Goal: Transaction & Acquisition: Purchase product/service

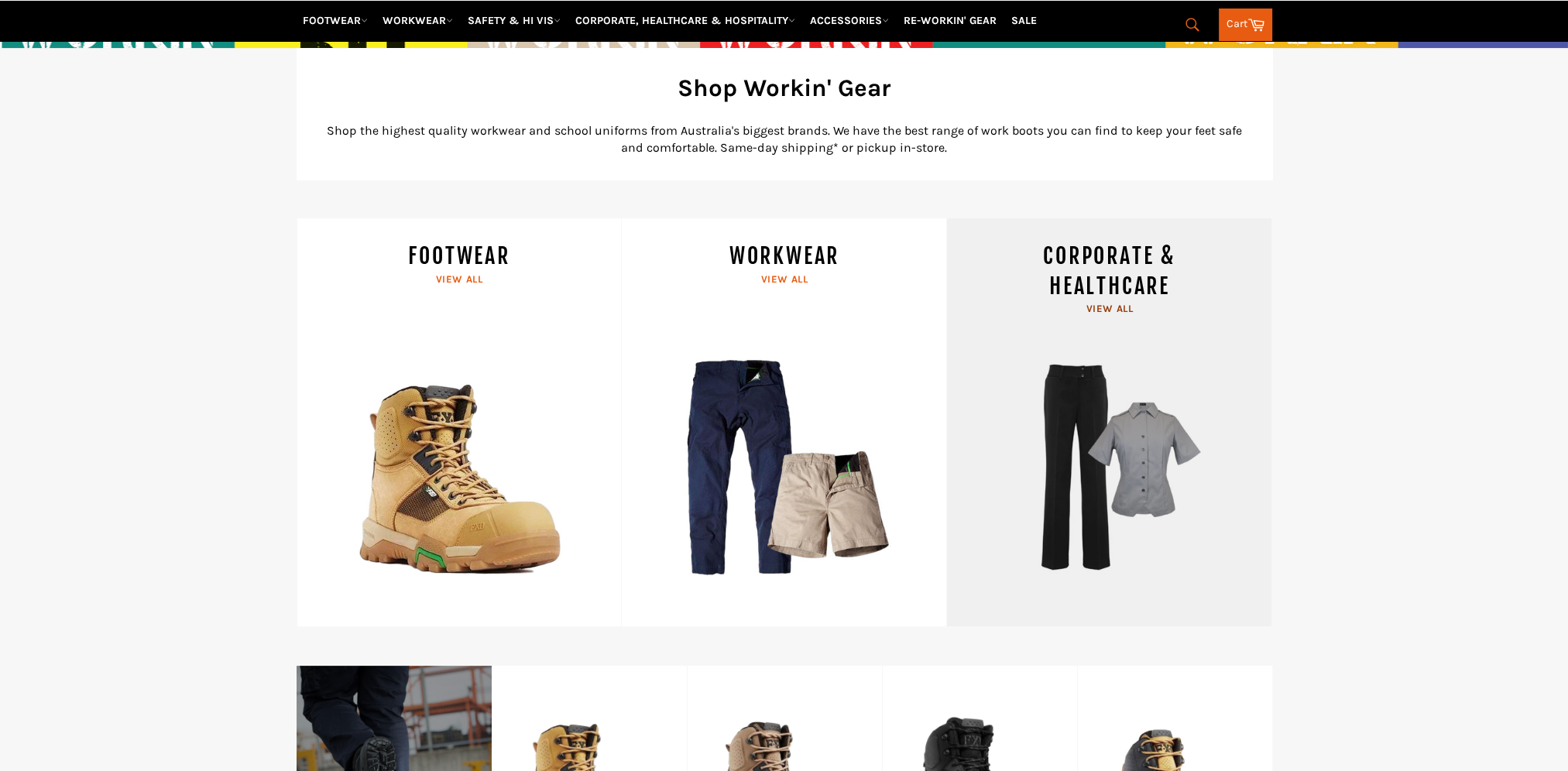
scroll to position [619, 0]
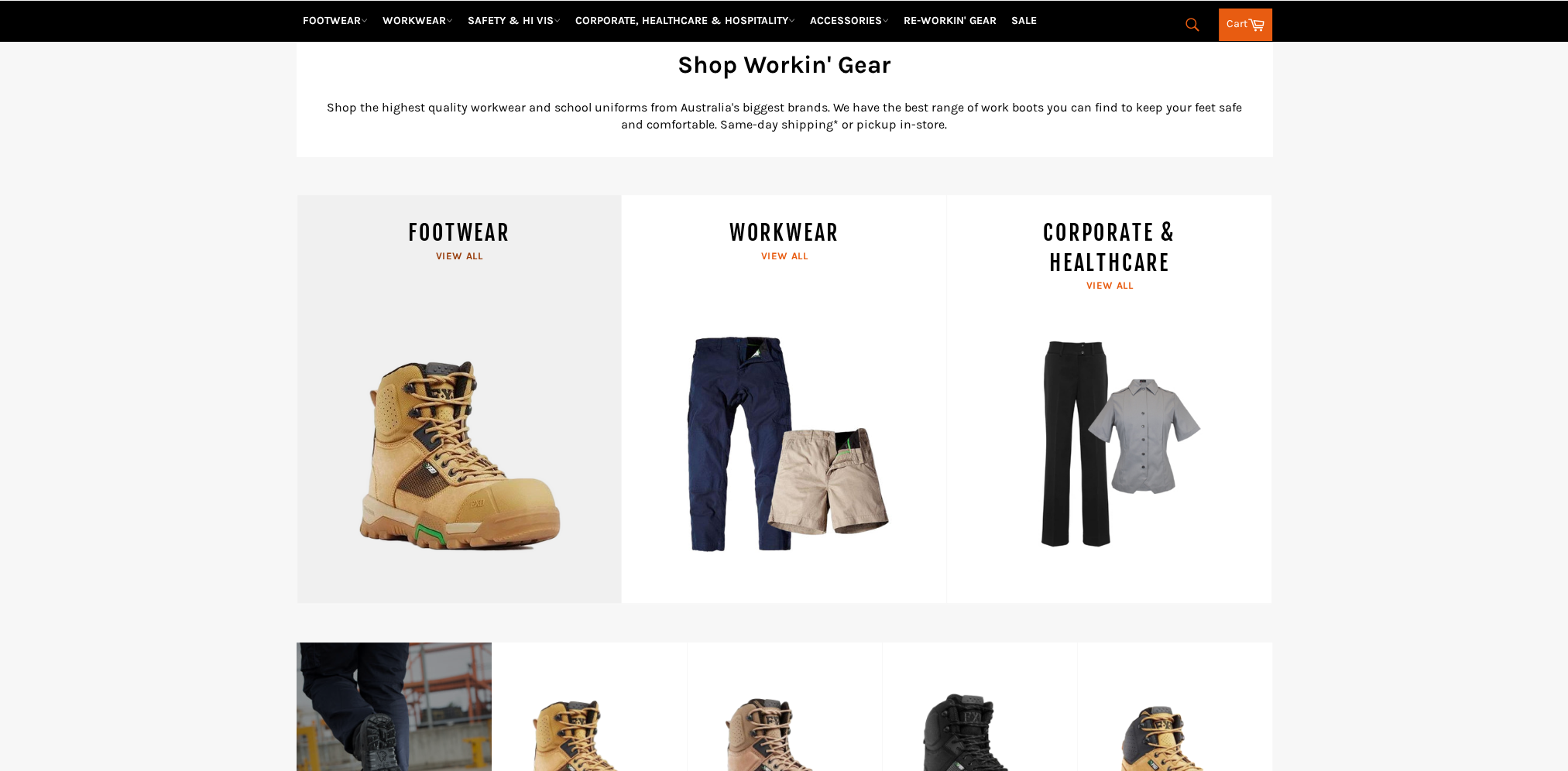
click at [514, 362] on link "FOOTWEAR View all" at bounding box center [459, 399] width 325 height 409
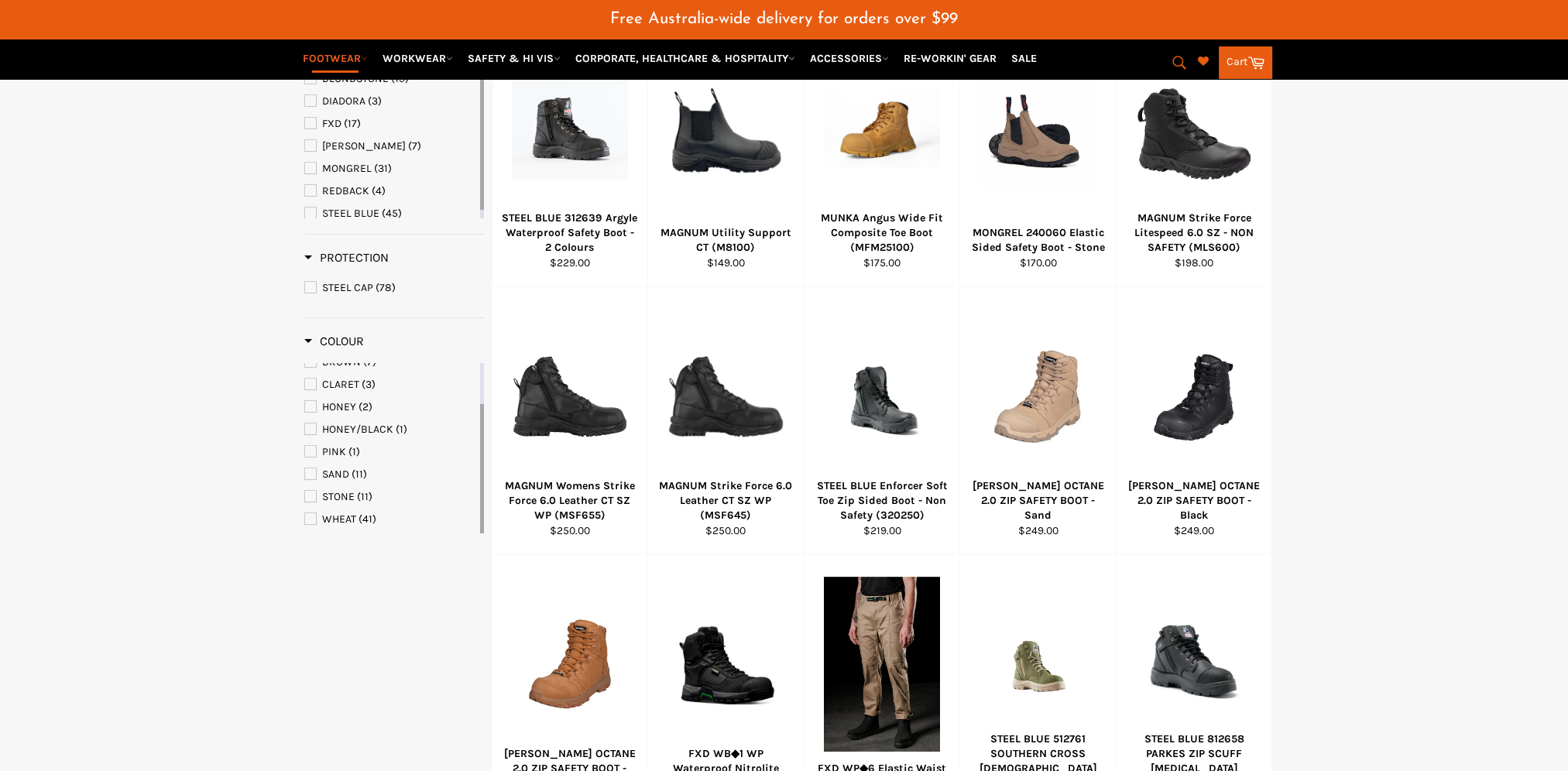
scroll to position [451, 0]
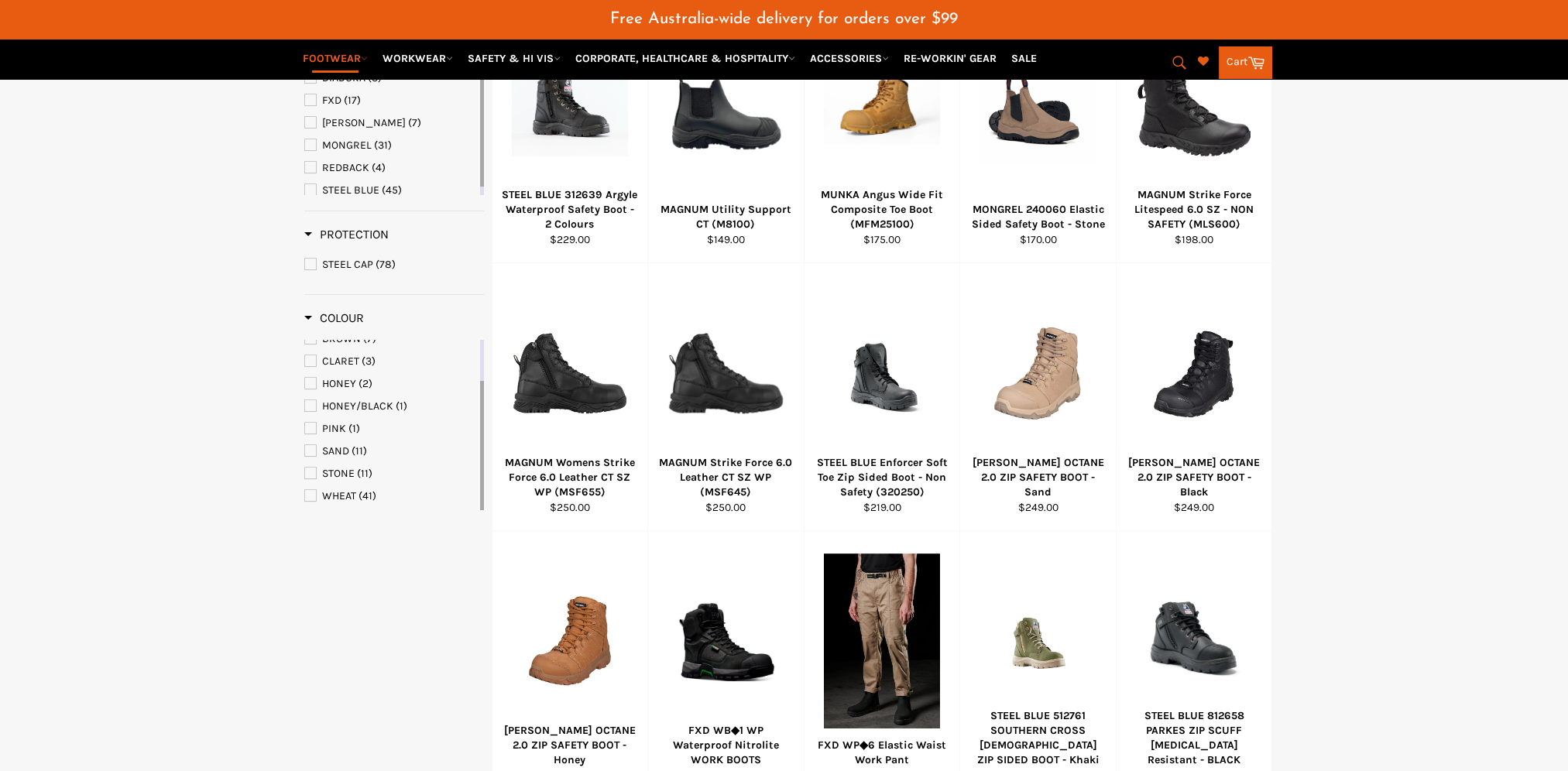
click at [333, 422] on span "PINK" at bounding box center [334, 428] width 24 height 13
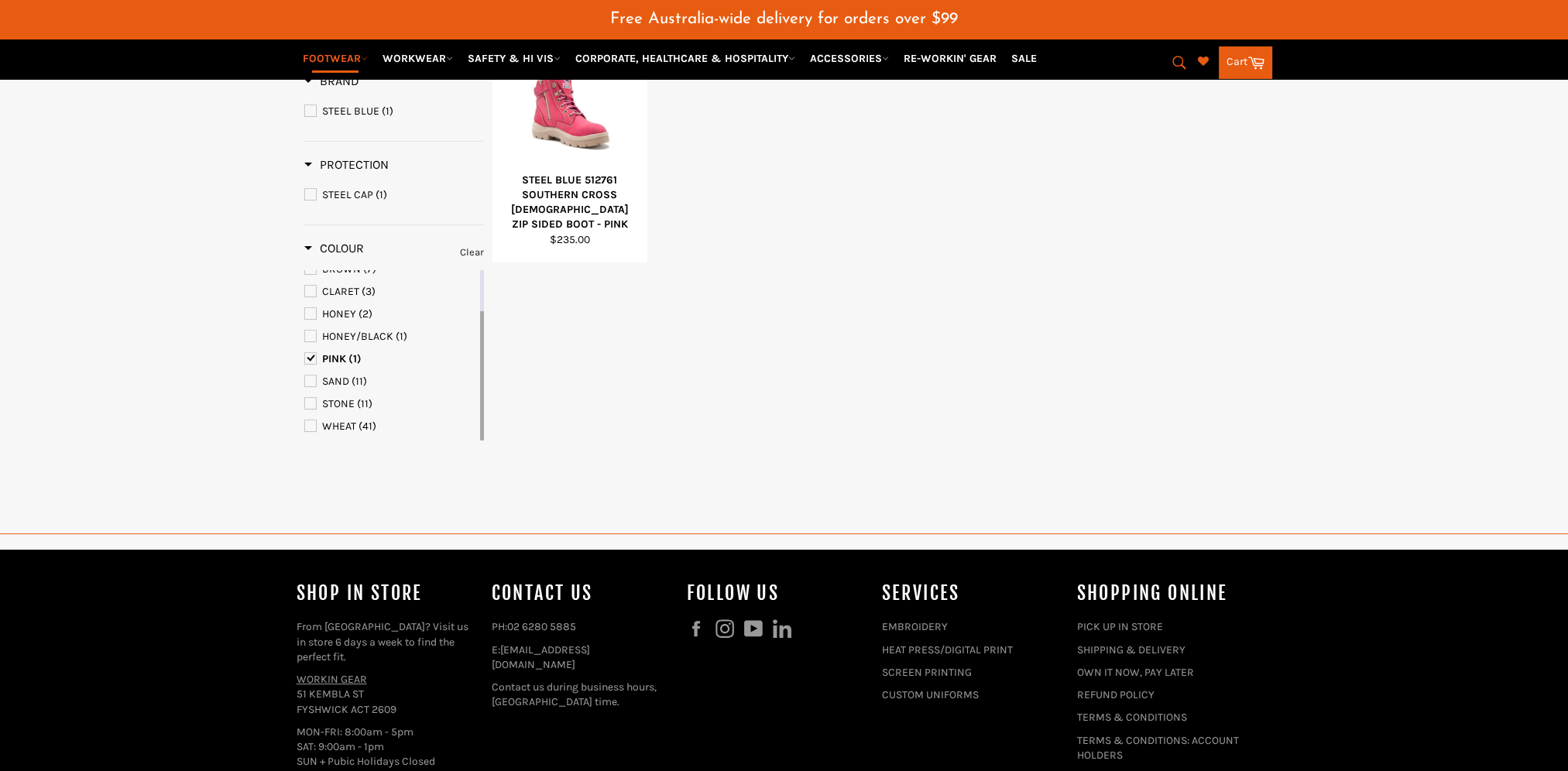
scroll to position [244, 0]
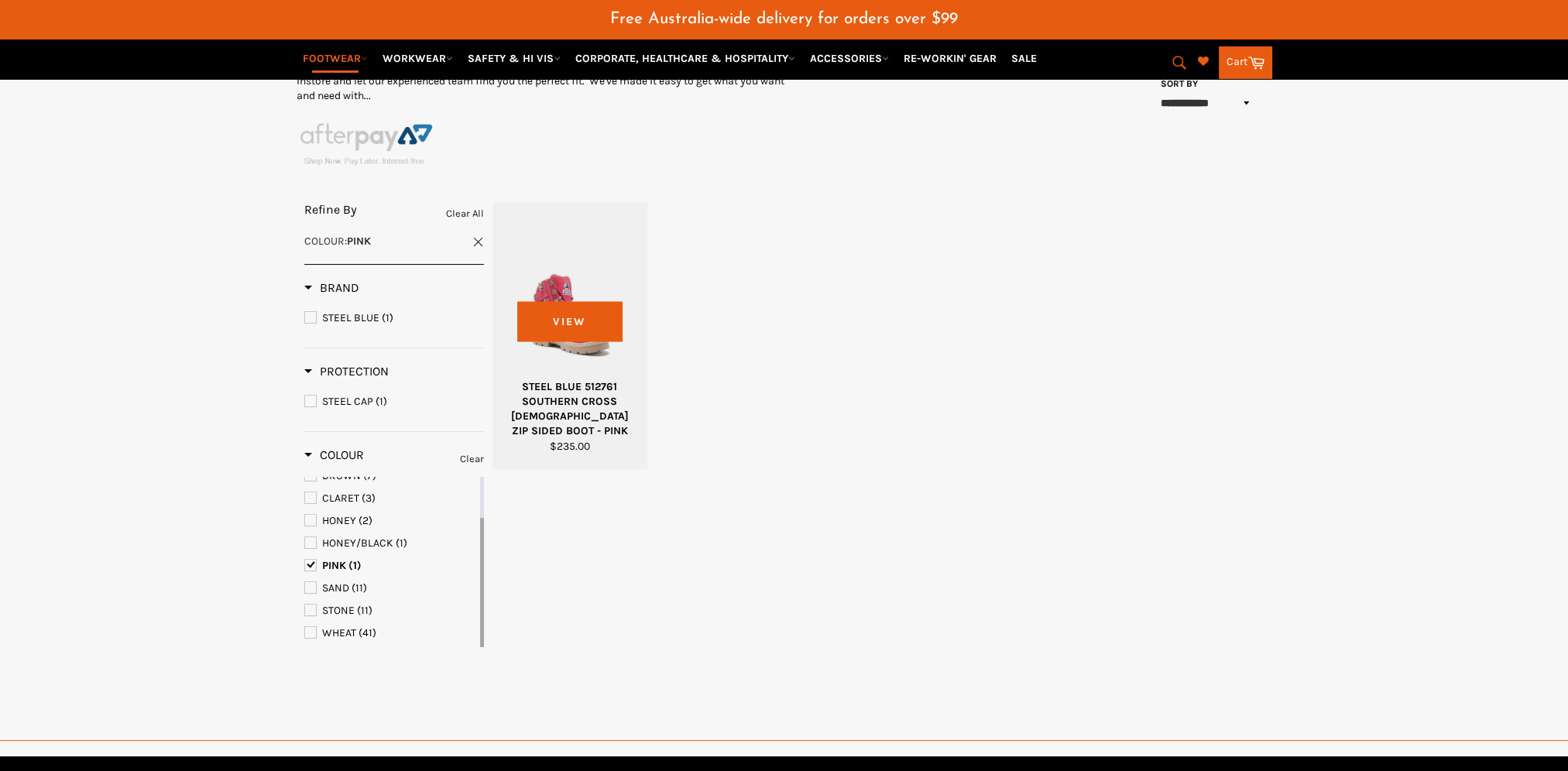
click at [548, 349] on div at bounding box center [570, 313] width 117 height 182
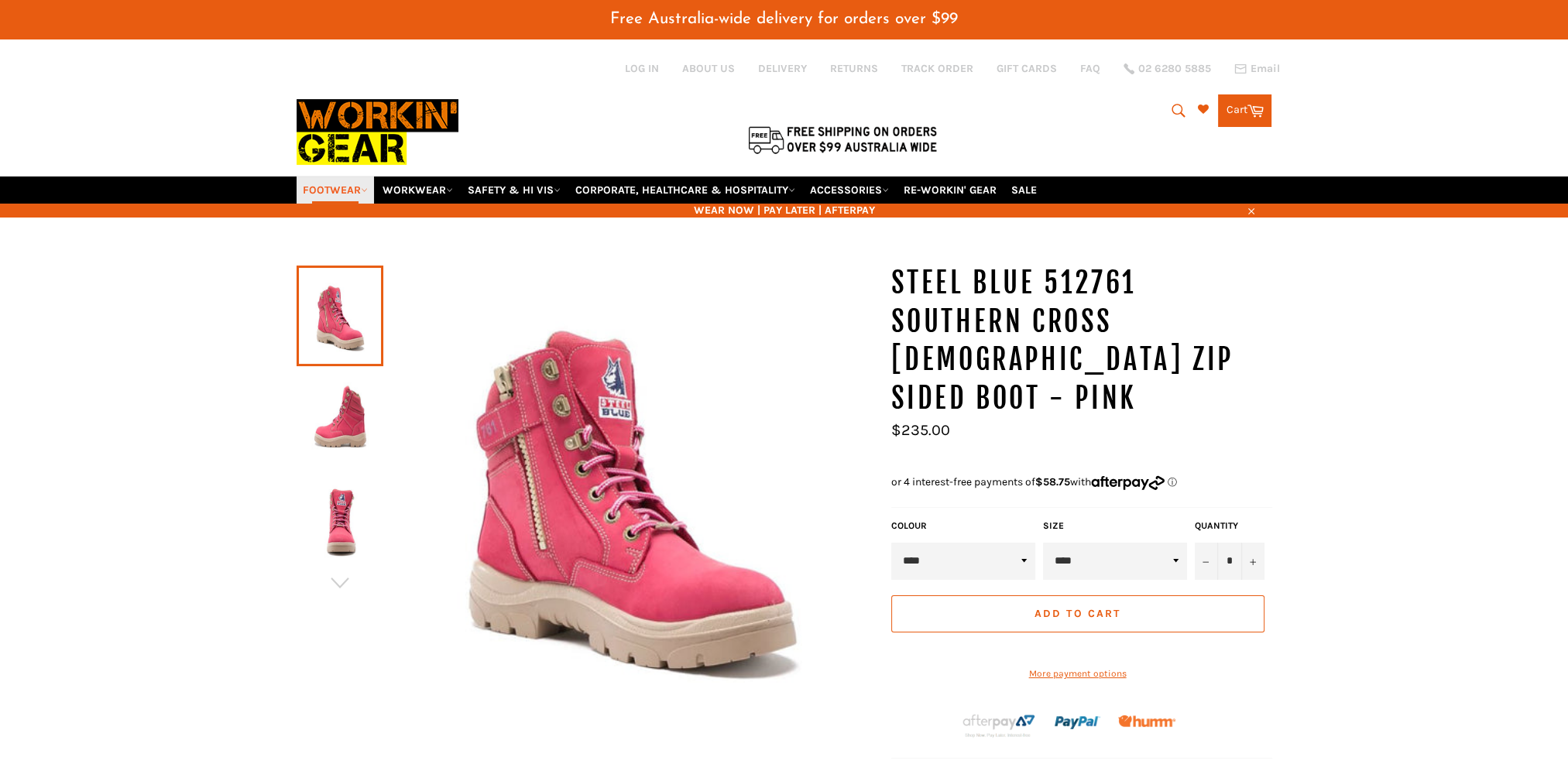
click at [362, 187] on icon at bounding box center [364, 190] width 7 height 7
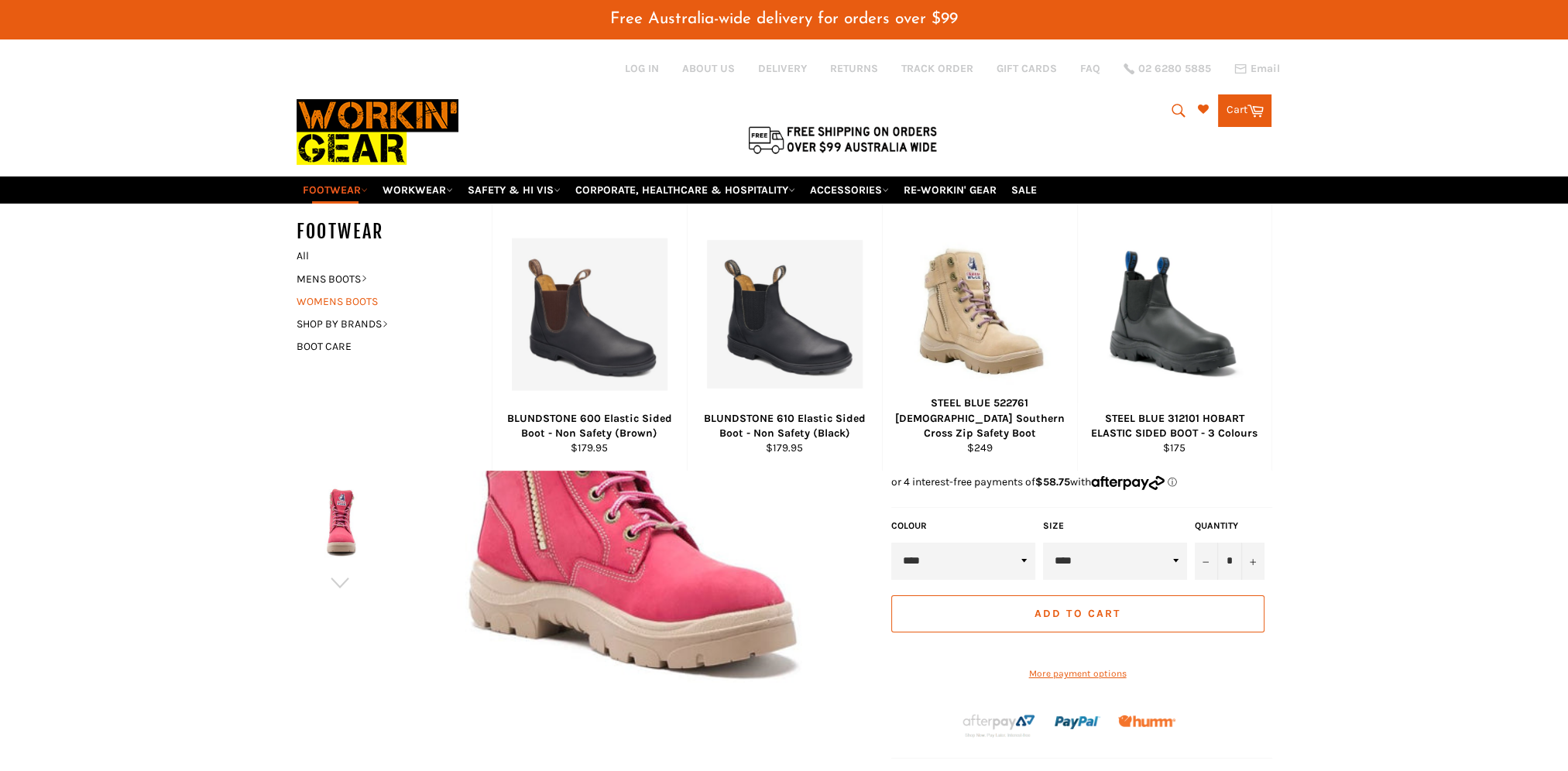
click at [338, 290] on link "WOMENS BOOTS" at bounding box center [382, 301] width 188 height 23
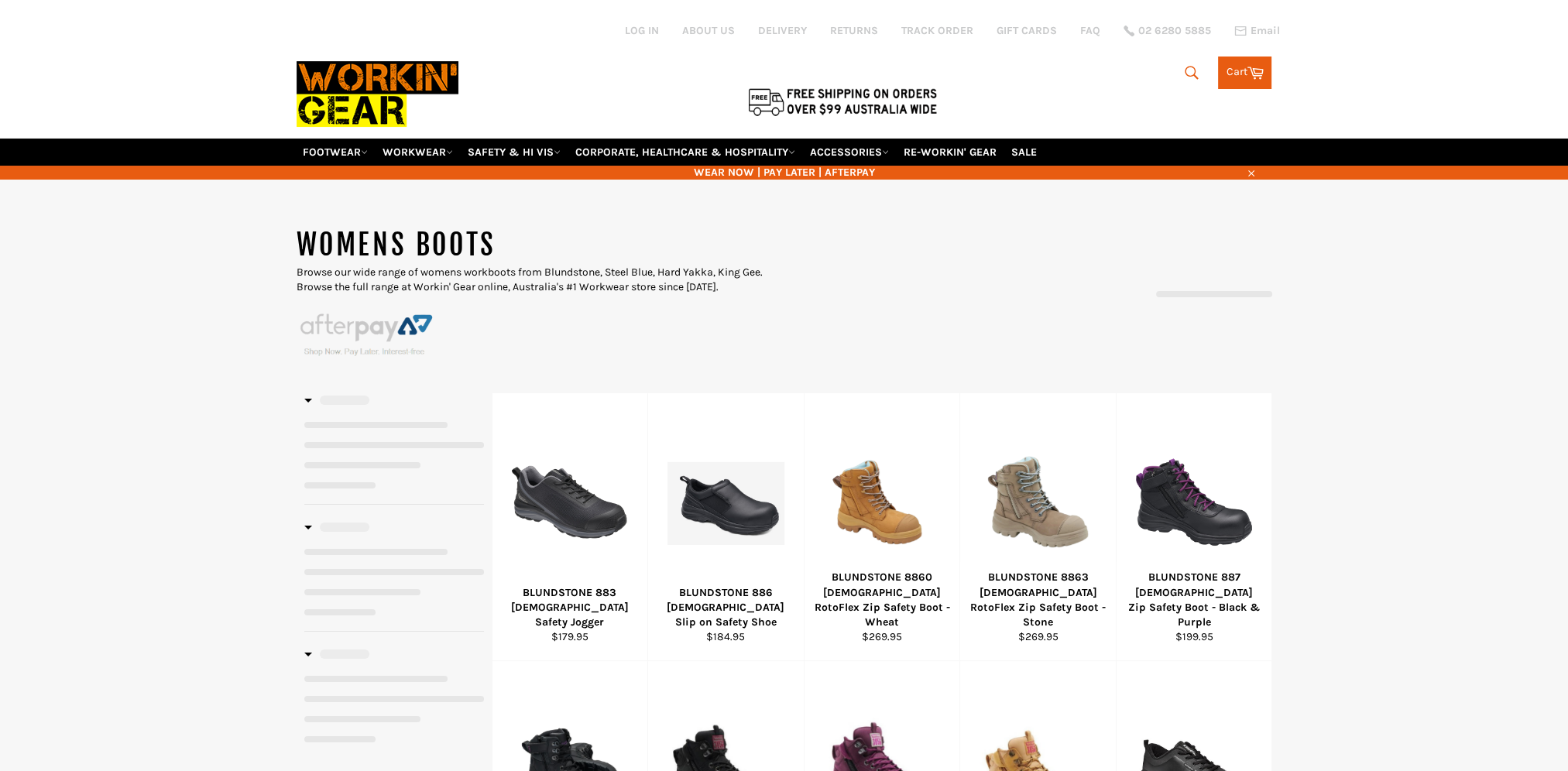
select select "**********"
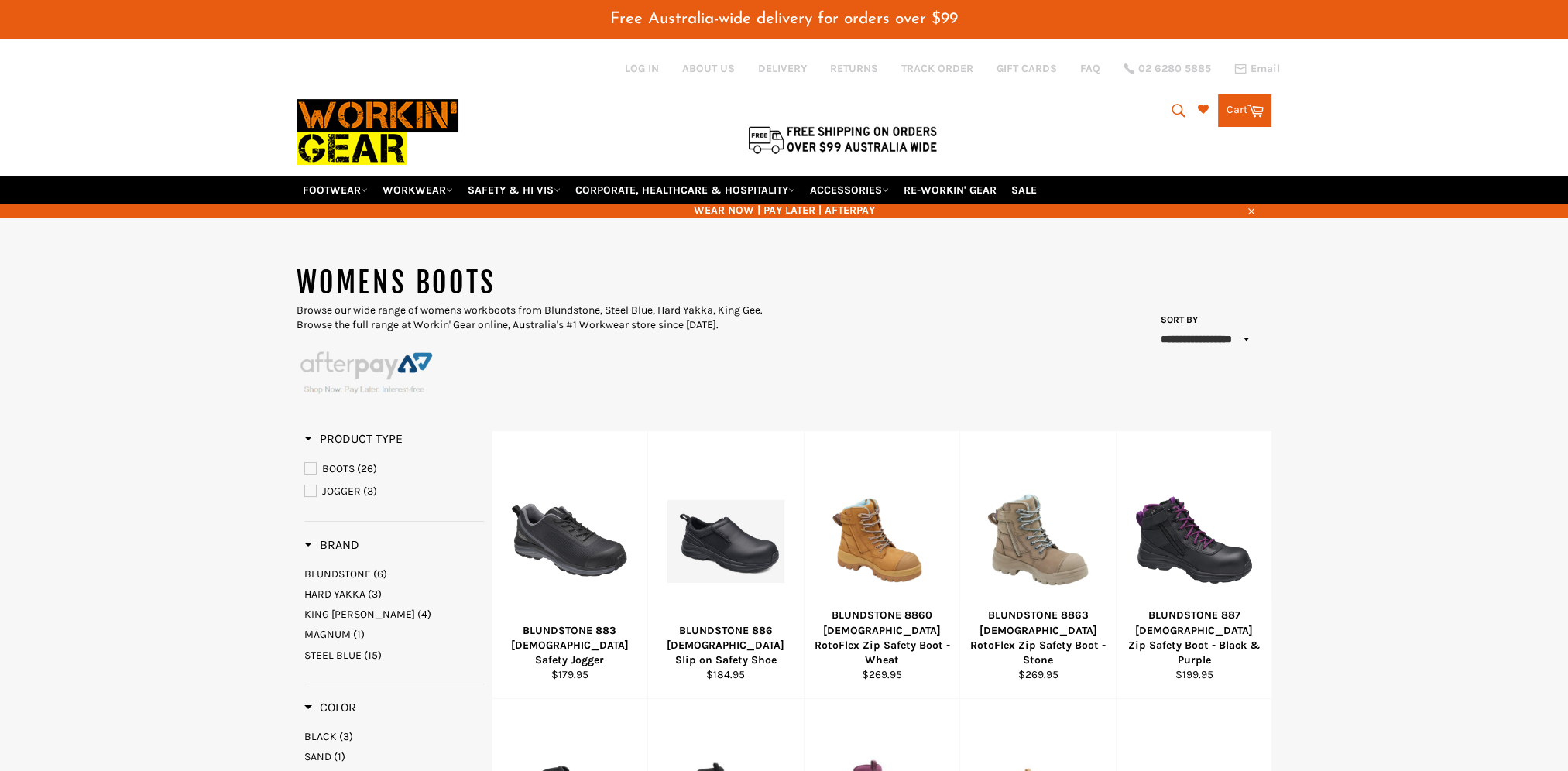
click at [319, 461] on link "BOOTS (26)" at bounding box center [394, 469] width 180 height 17
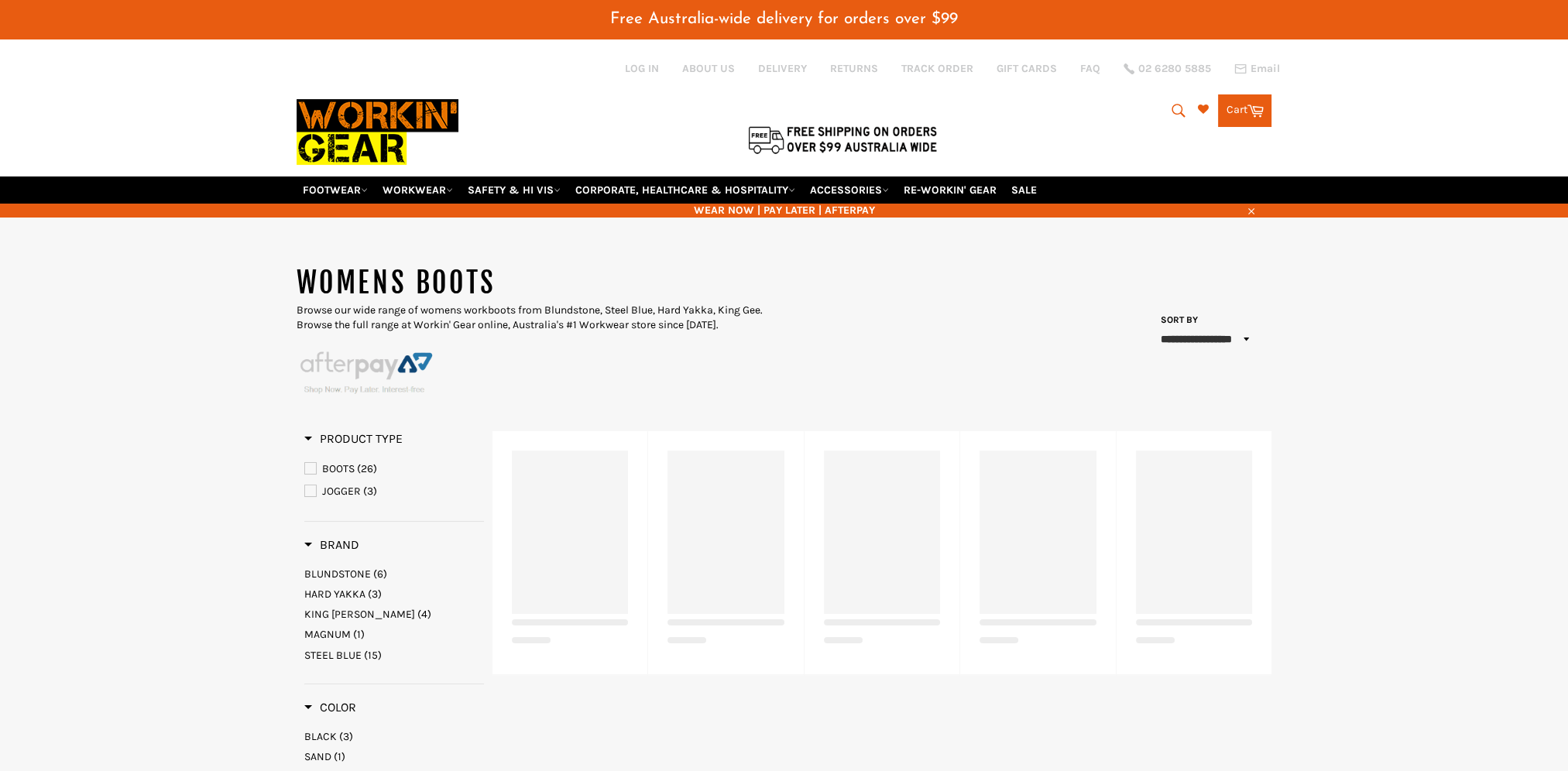
select select "**********"
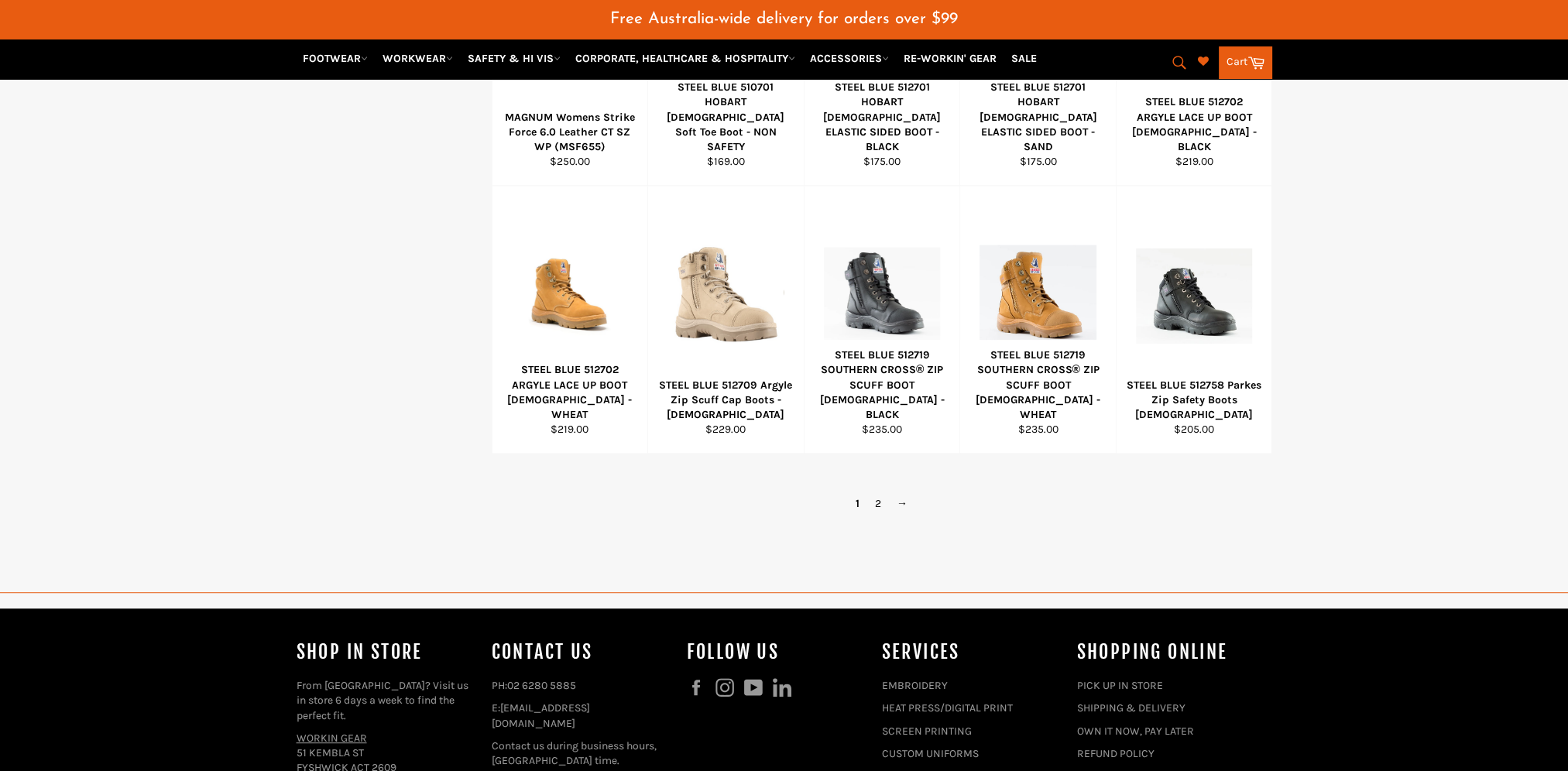
scroll to position [1135, 0]
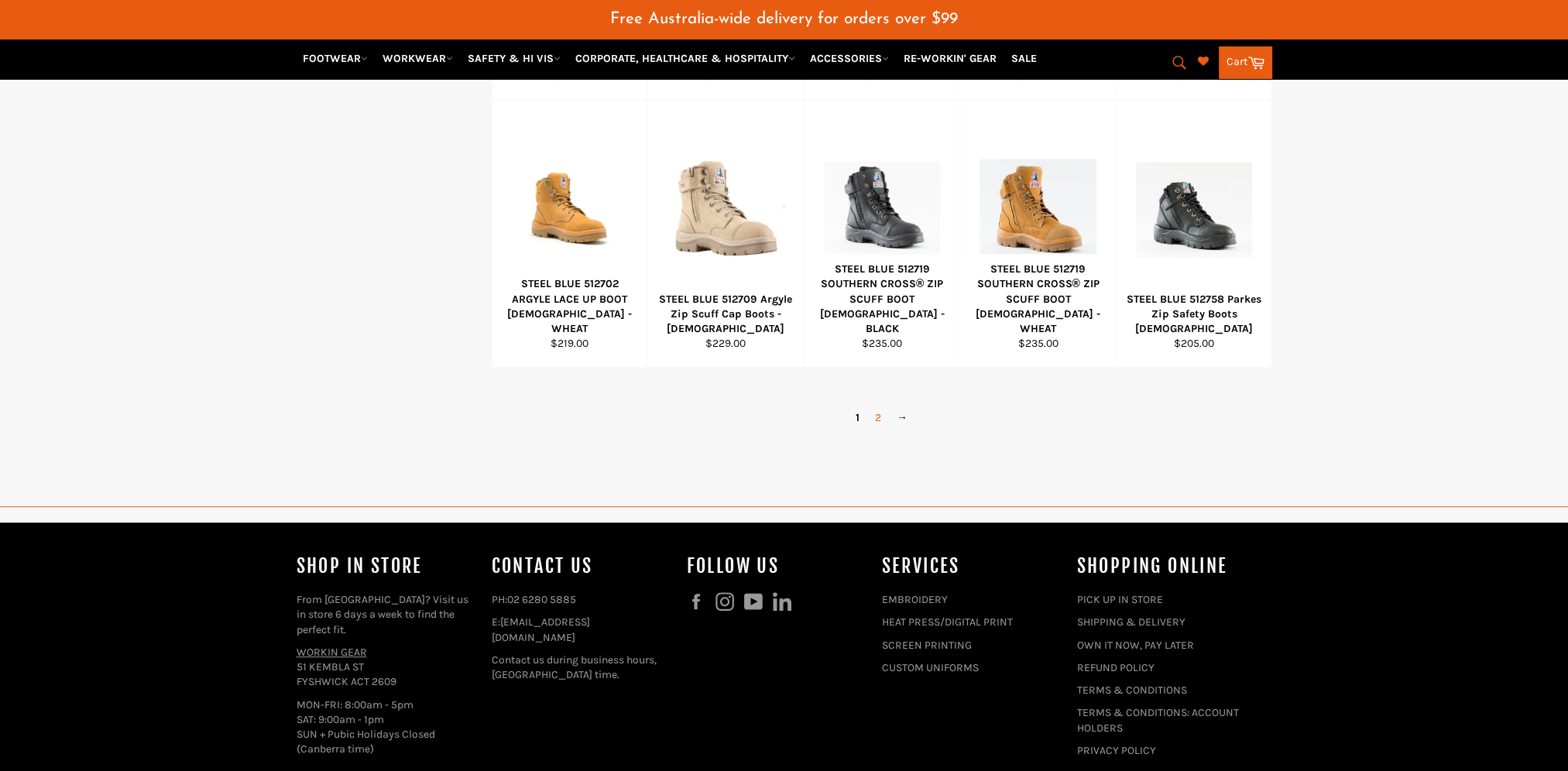
click at [876, 406] on link "2" at bounding box center [877, 418] width 22 height 23
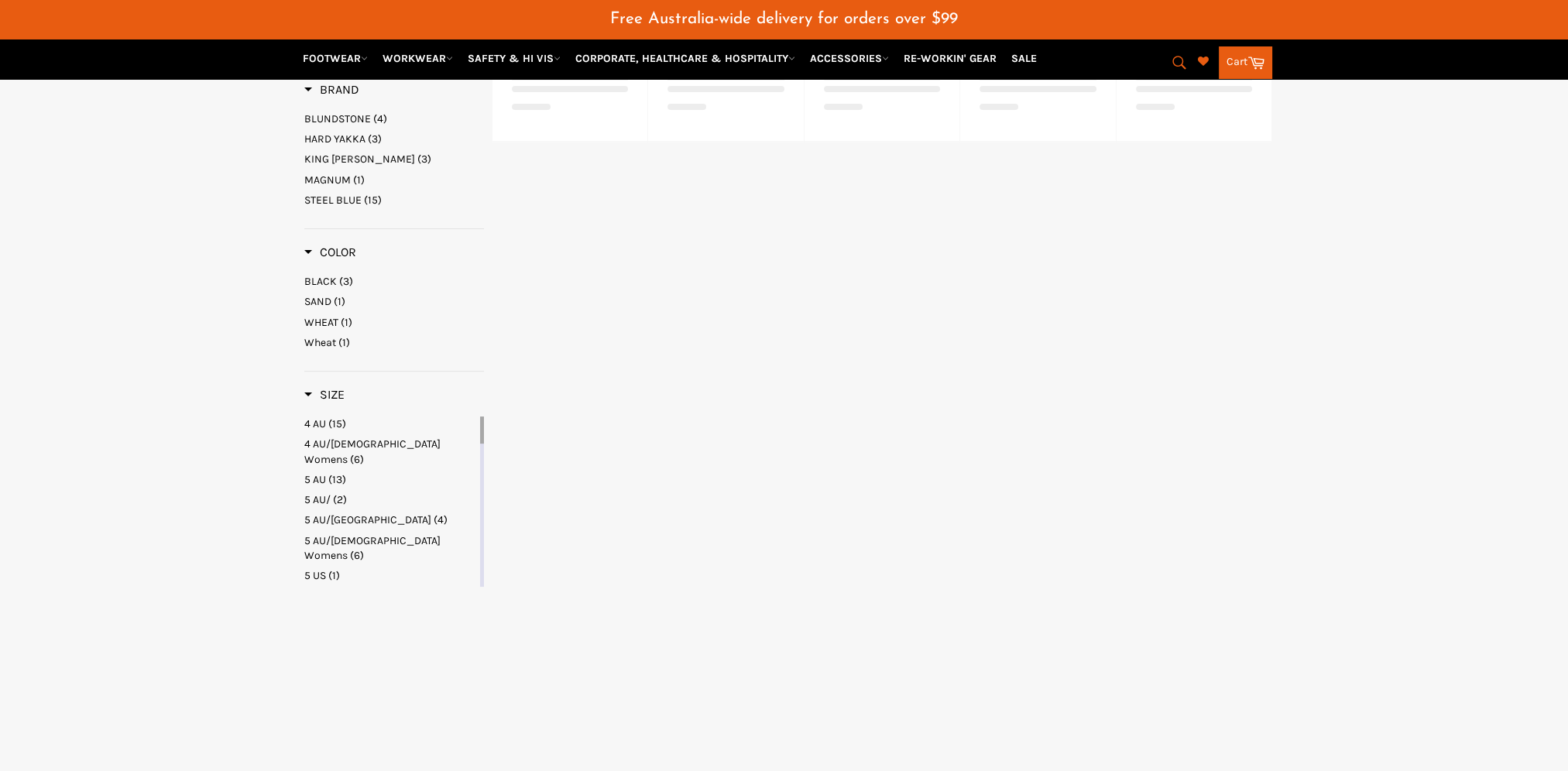
scroll to position [371, 0]
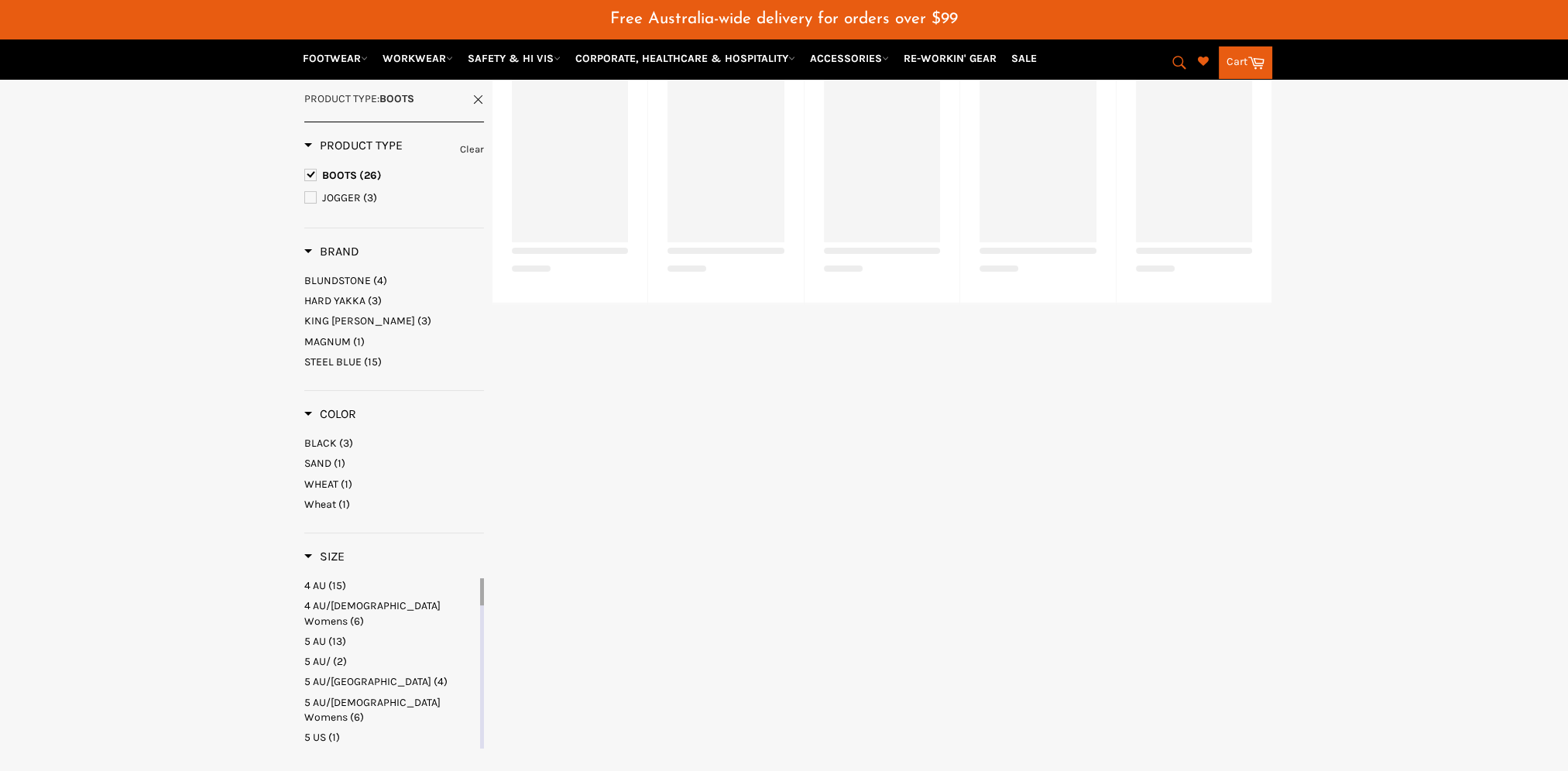
select select "**********"
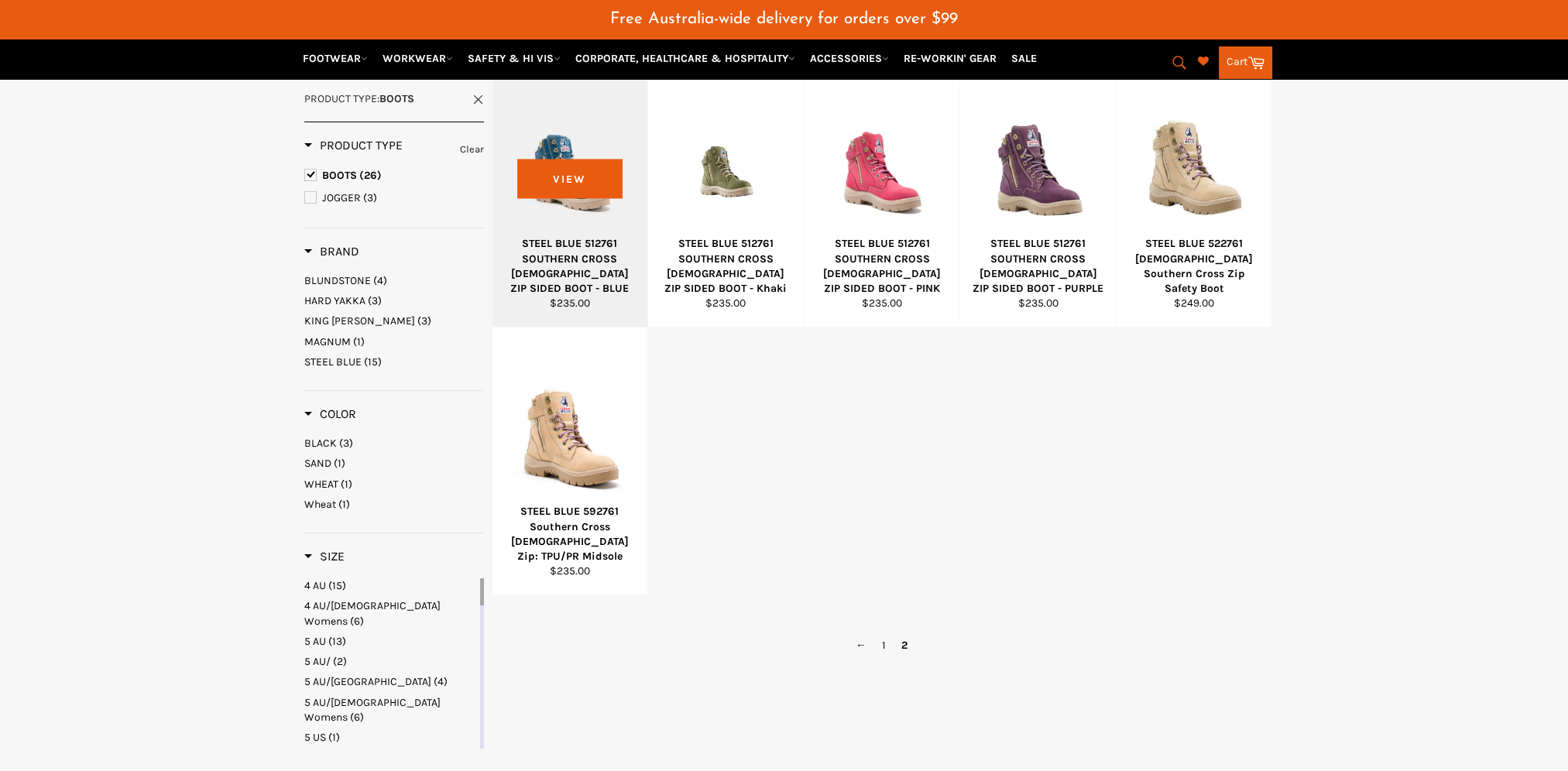
click at [563, 207] on div at bounding box center [570, 170] width 117 height 182
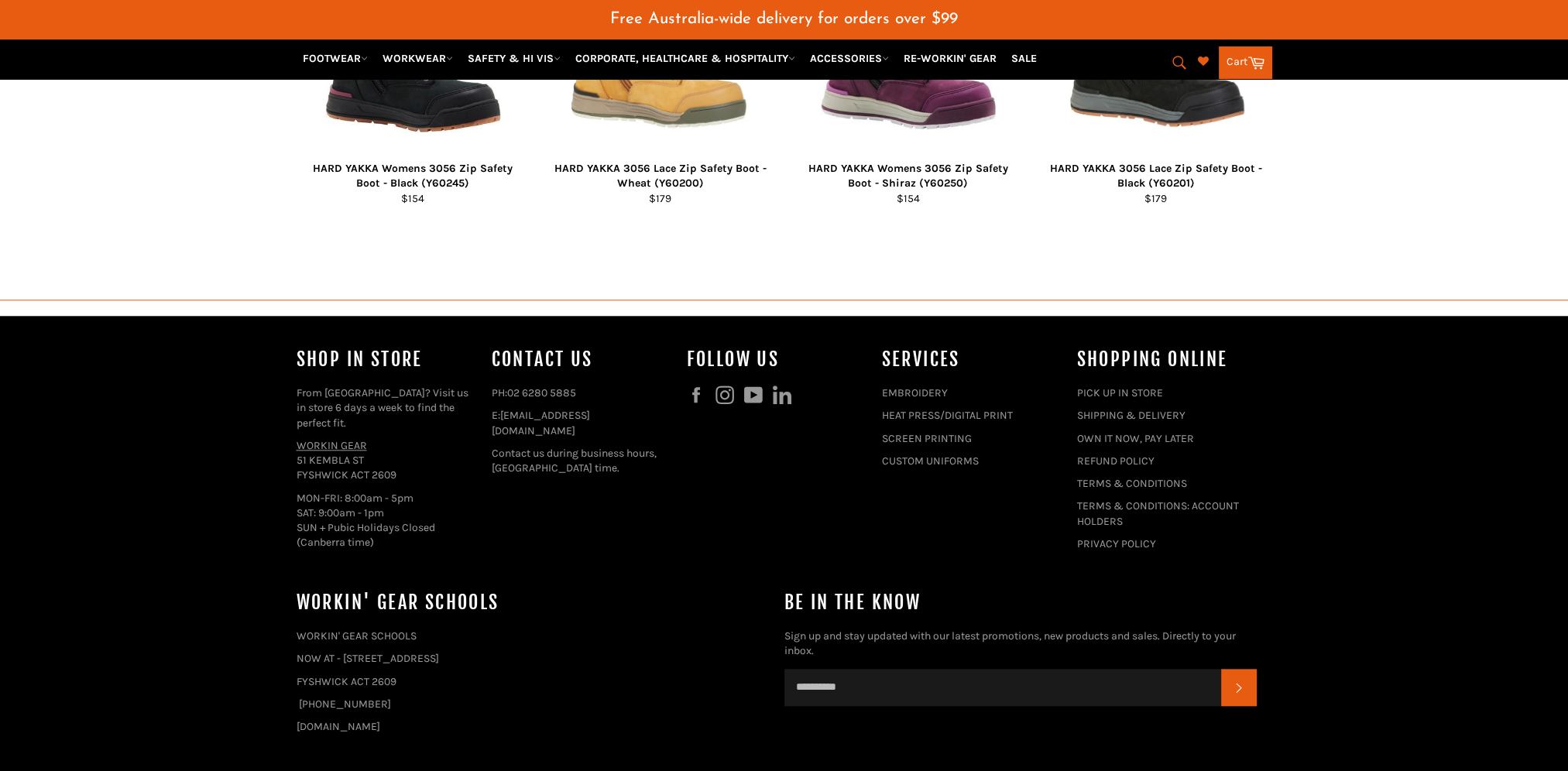
scroll to position [2172, 0]
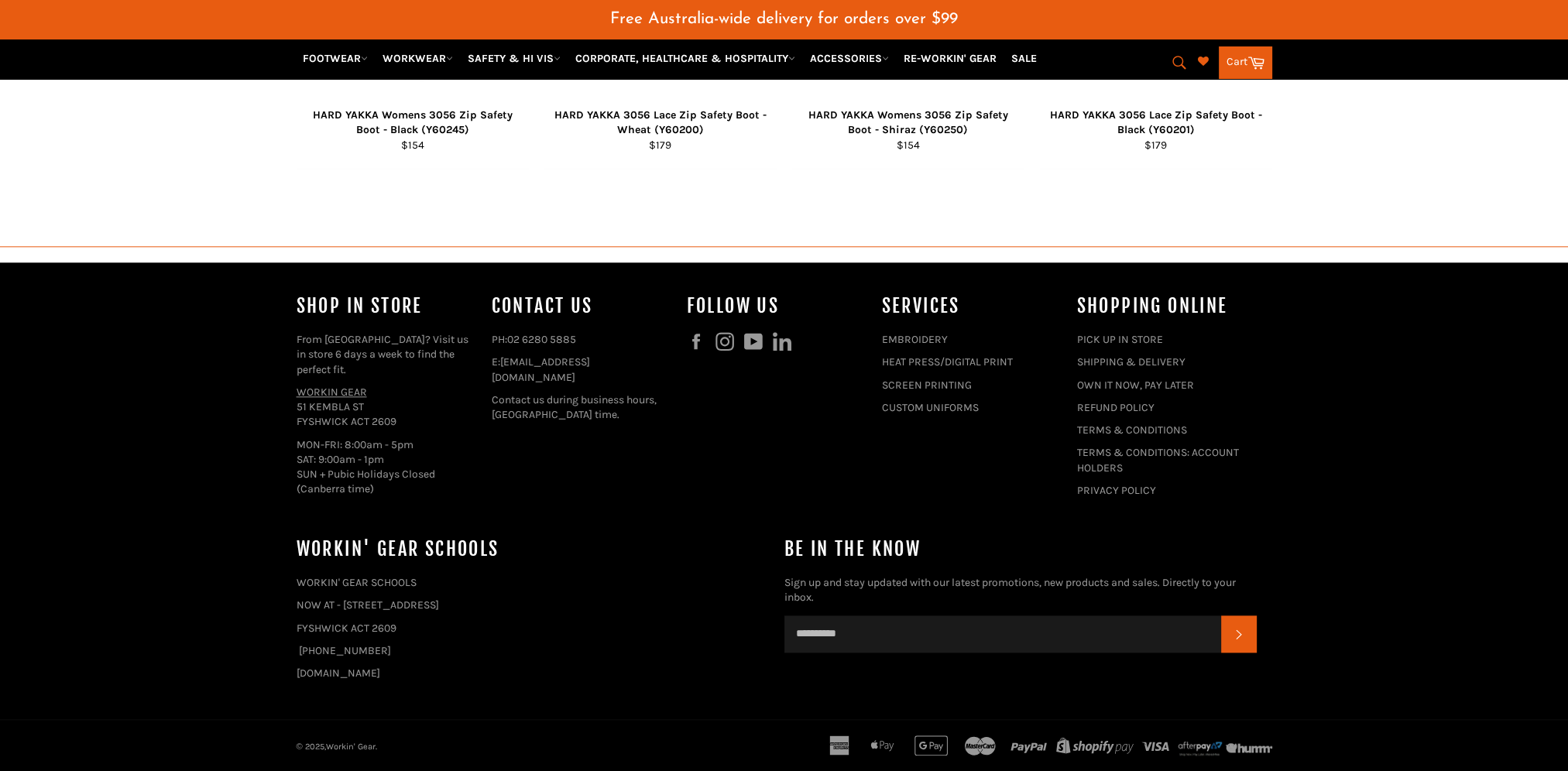
drag, startPoint x: 536, startPoint y: 670, endPoint x: 231, endPoint y: 564, distance: 322.9
click at [226, 564] on footer "Shop In Store From Canberra? Visit us in store 6 days a week to find the perfec…" at bounding box center [784, 517] width 1568 height 509
click at [583, 561] on h4 "WORKIN' GEAR SCHOOLS" at bounding box center [532, 548] width 472 height 25
drag, startPoint x: 401, startPoint y: 406, endPoint x: 279, endPoint y: 379, distance: 125.0
click at [279, 379] on footer "Shop In Store From Canberra? Visit us in store 6 days a week to find the perfec…" at bounding box center [784, 517] width 1568 height 509
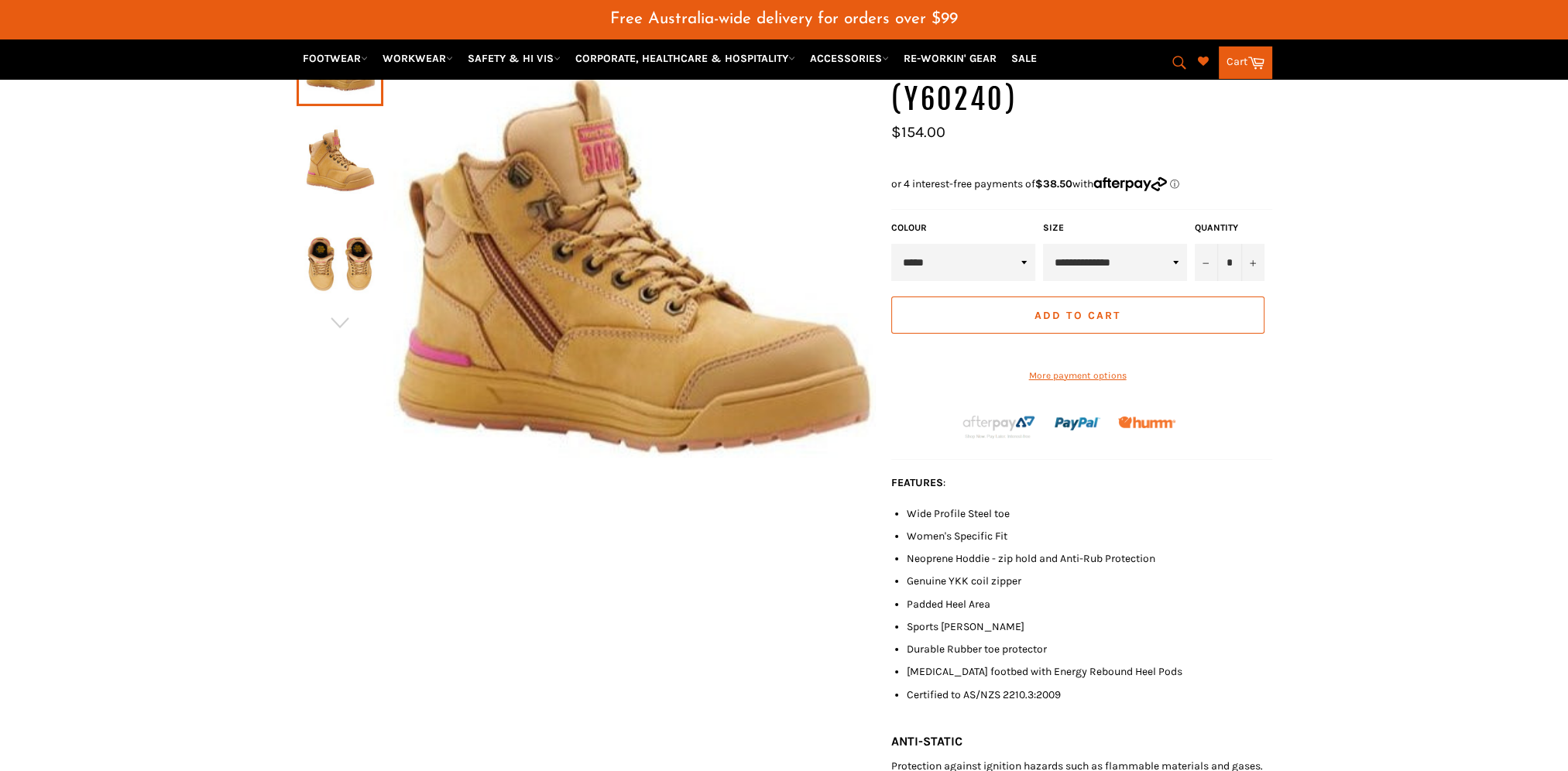
scroll to position [0, 0]
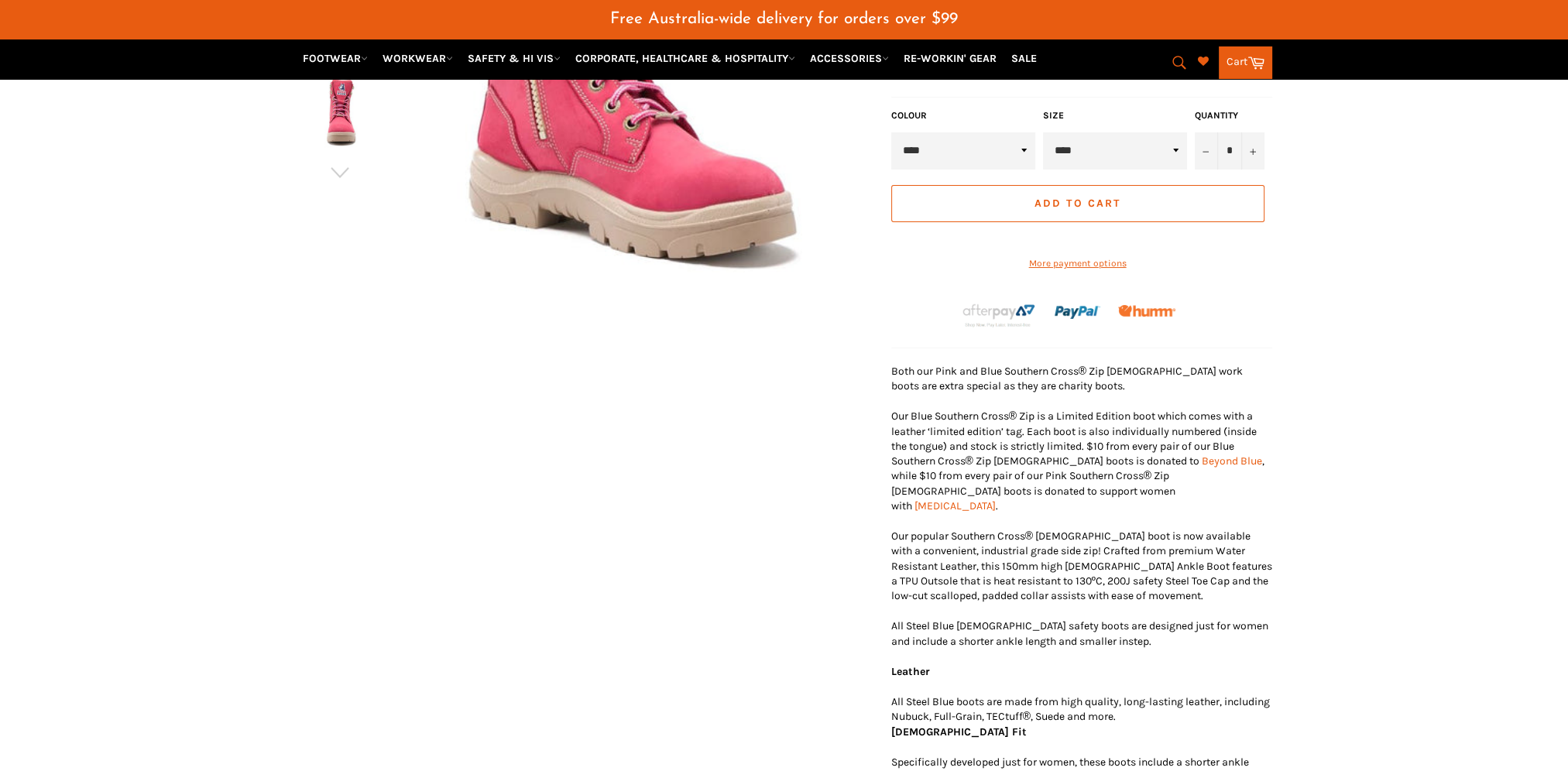
scroll to position [413, 0]
click at [819, 440] on div "STEEL BLUE 512761 SOUTHERN CROSS LADIES ZIP SIDED BOOT - PINK" at bounding box center [777, 453] width 991 height 1205
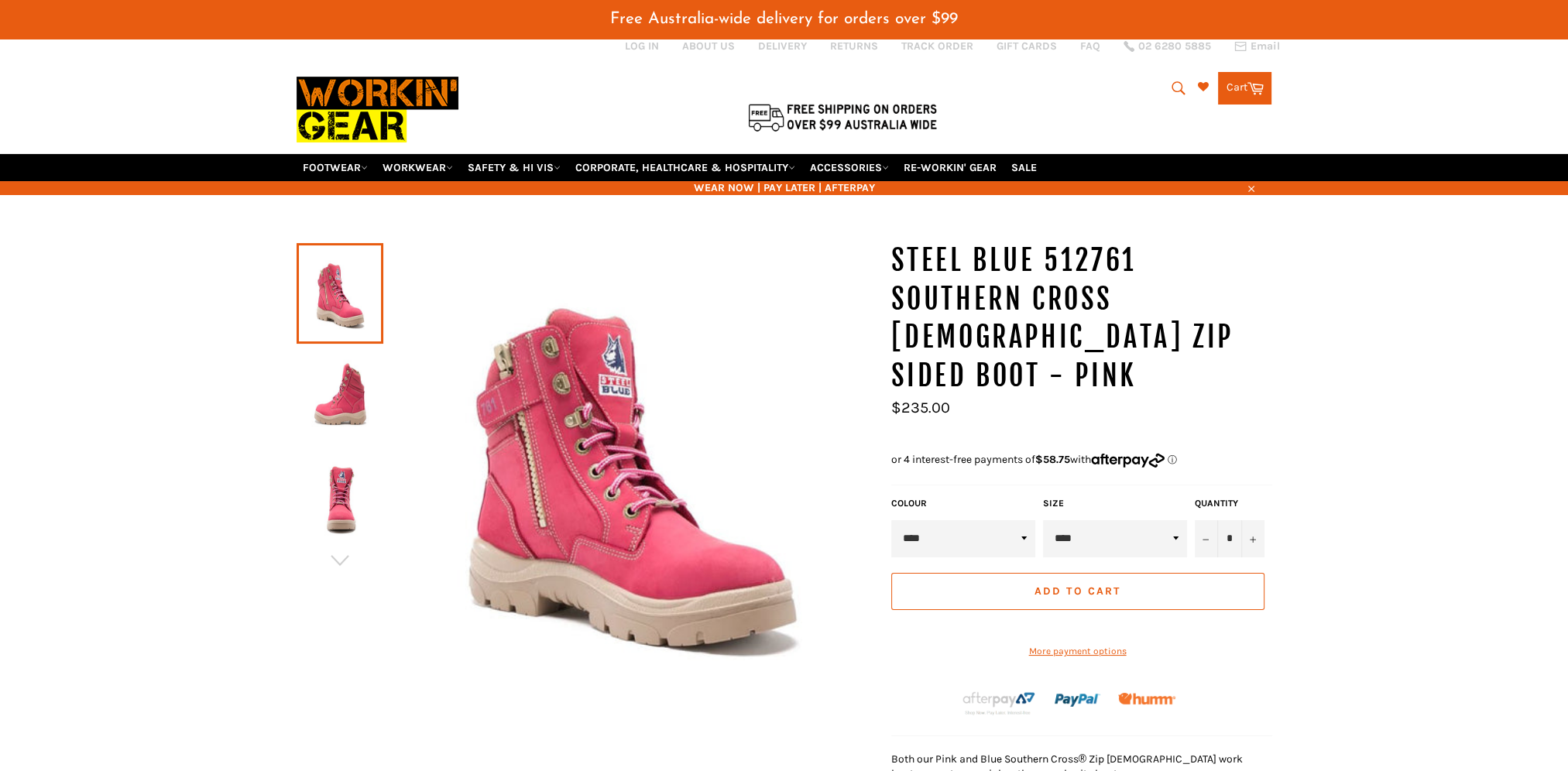
scroll to position [0, 0]
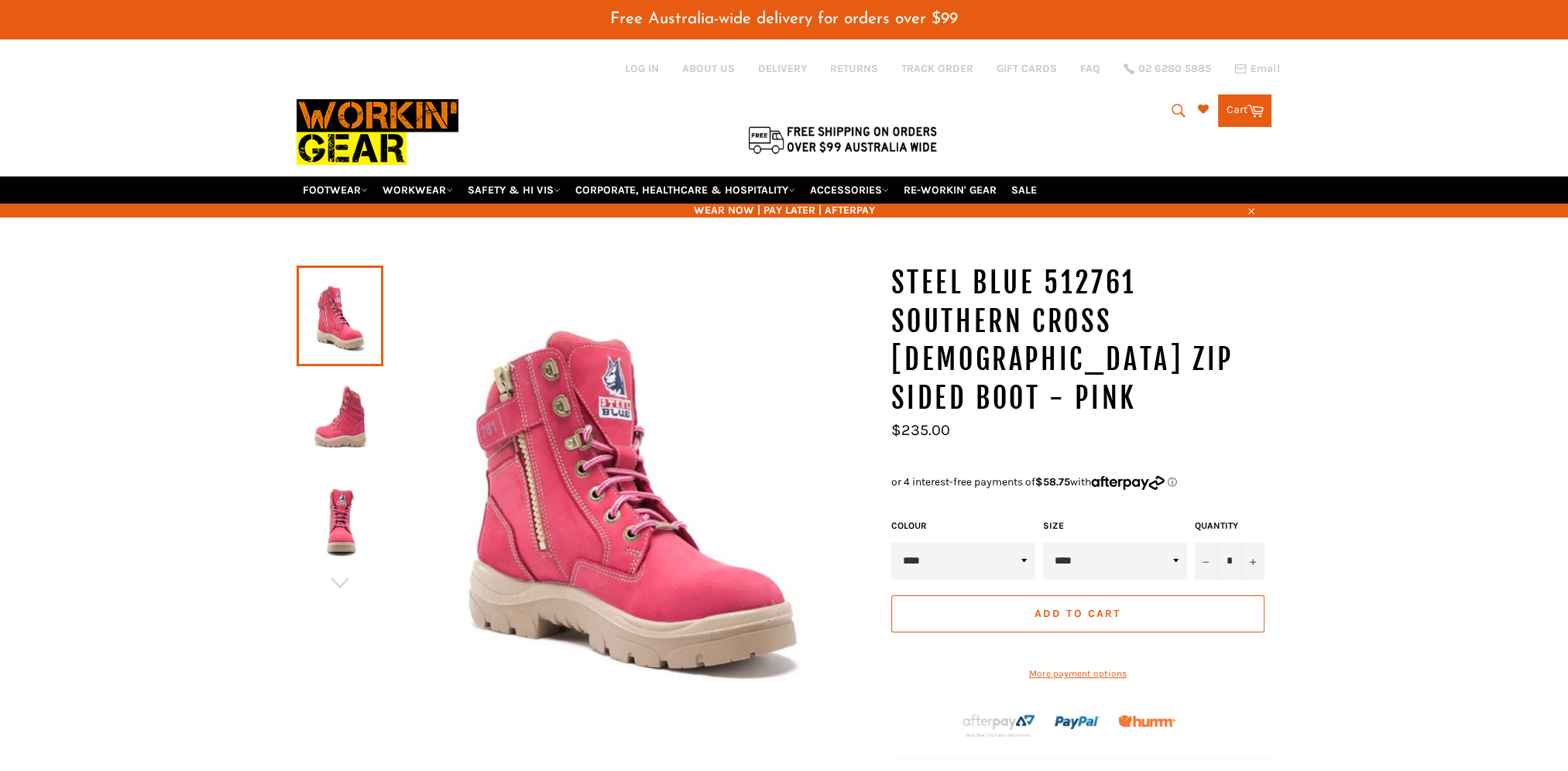
click at [336, 405] on img at bounding box center [340, 419] width 71 height 85
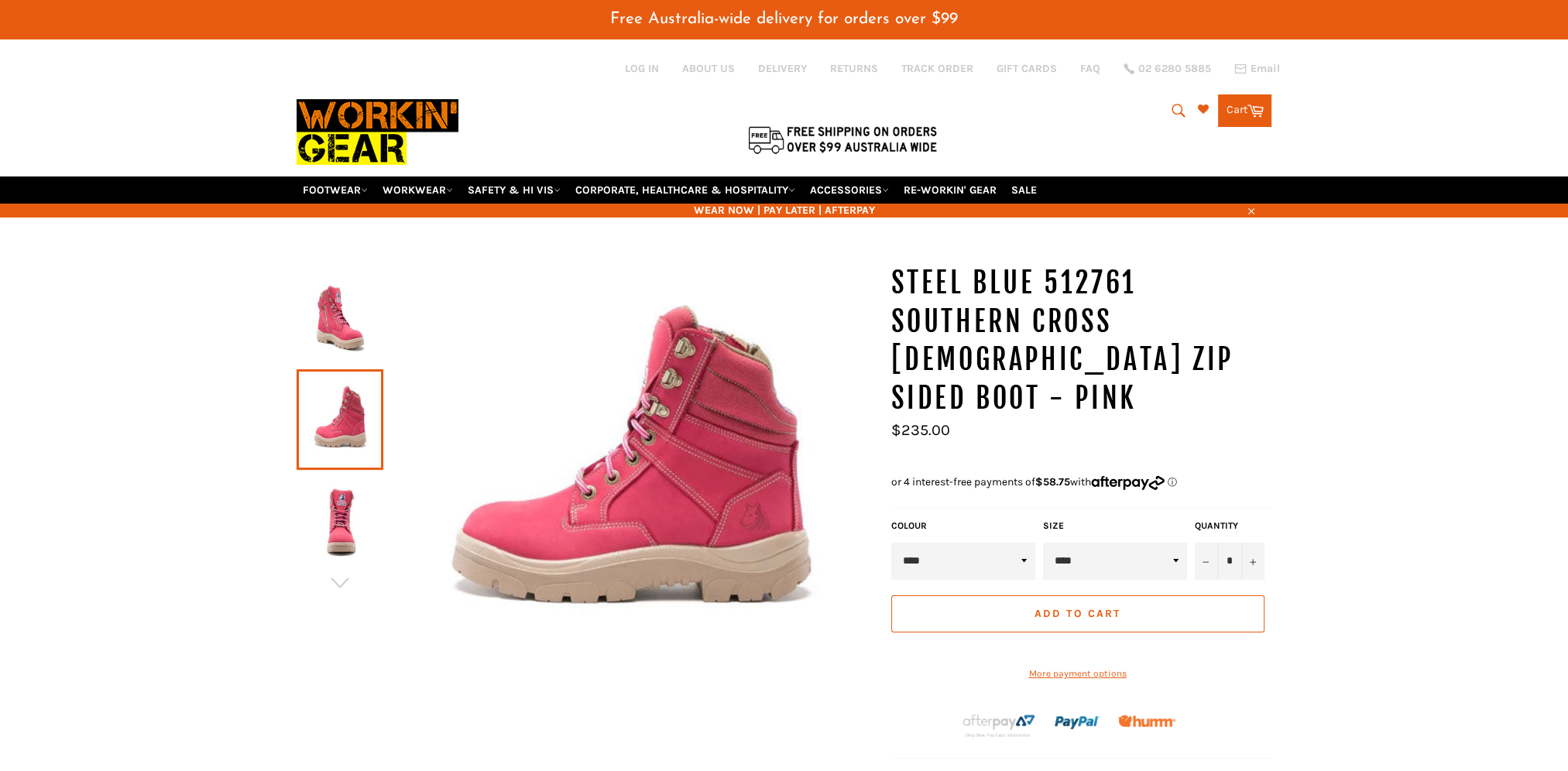
click at [355, 489] on img at bounding box center [340, 523] width 71 height 85
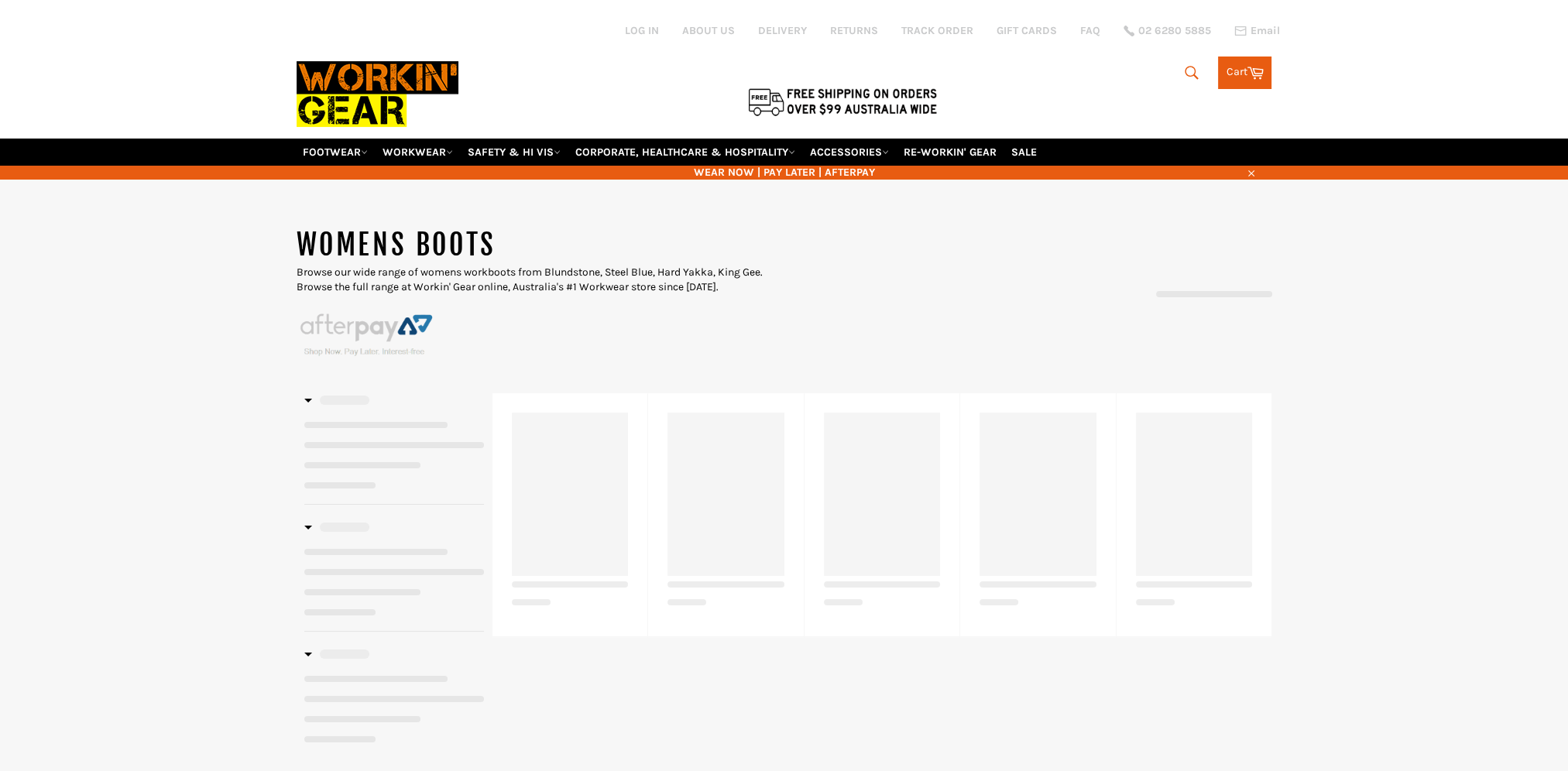
select select "**********"
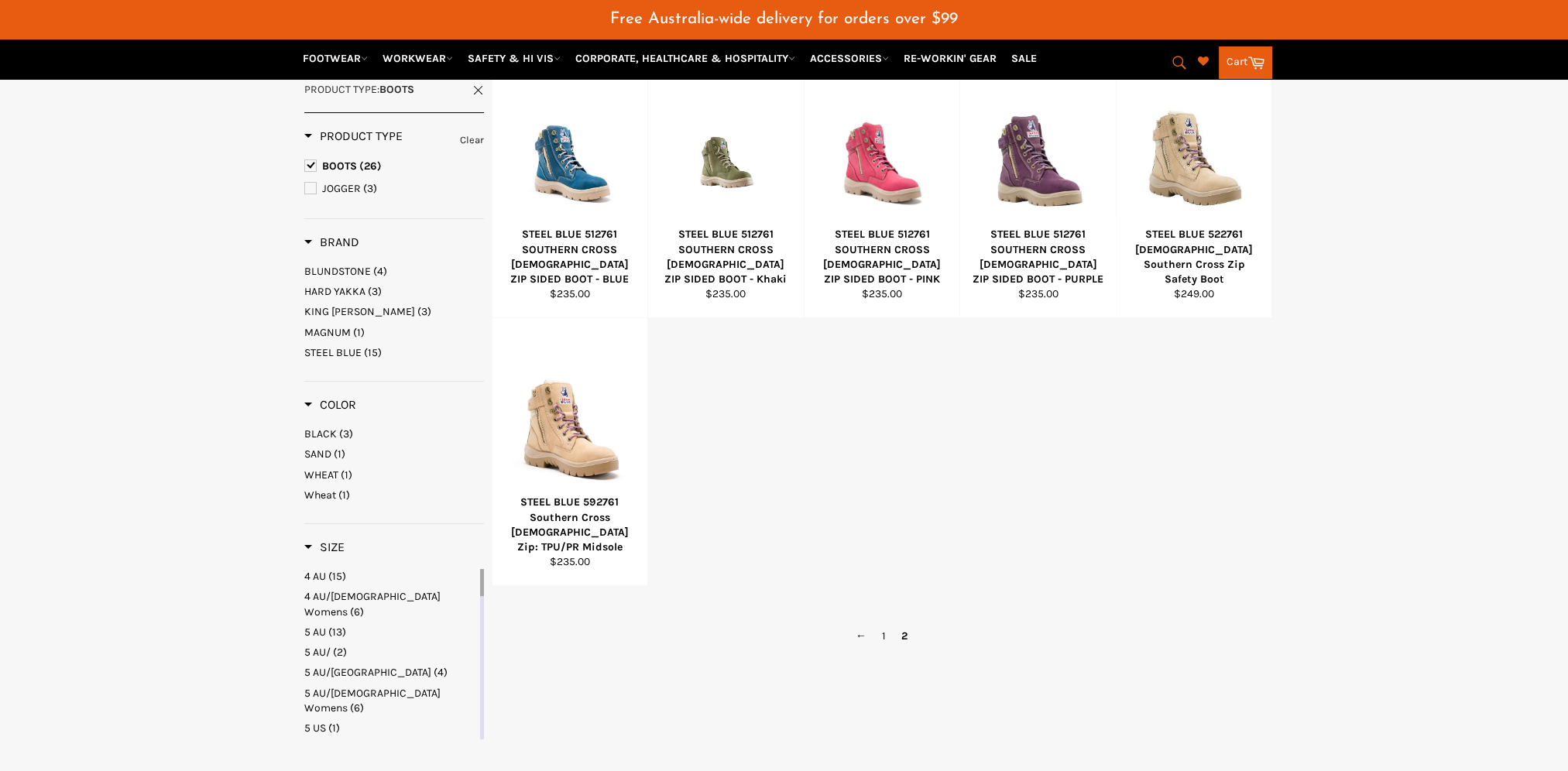
scroll to position [720, 0]
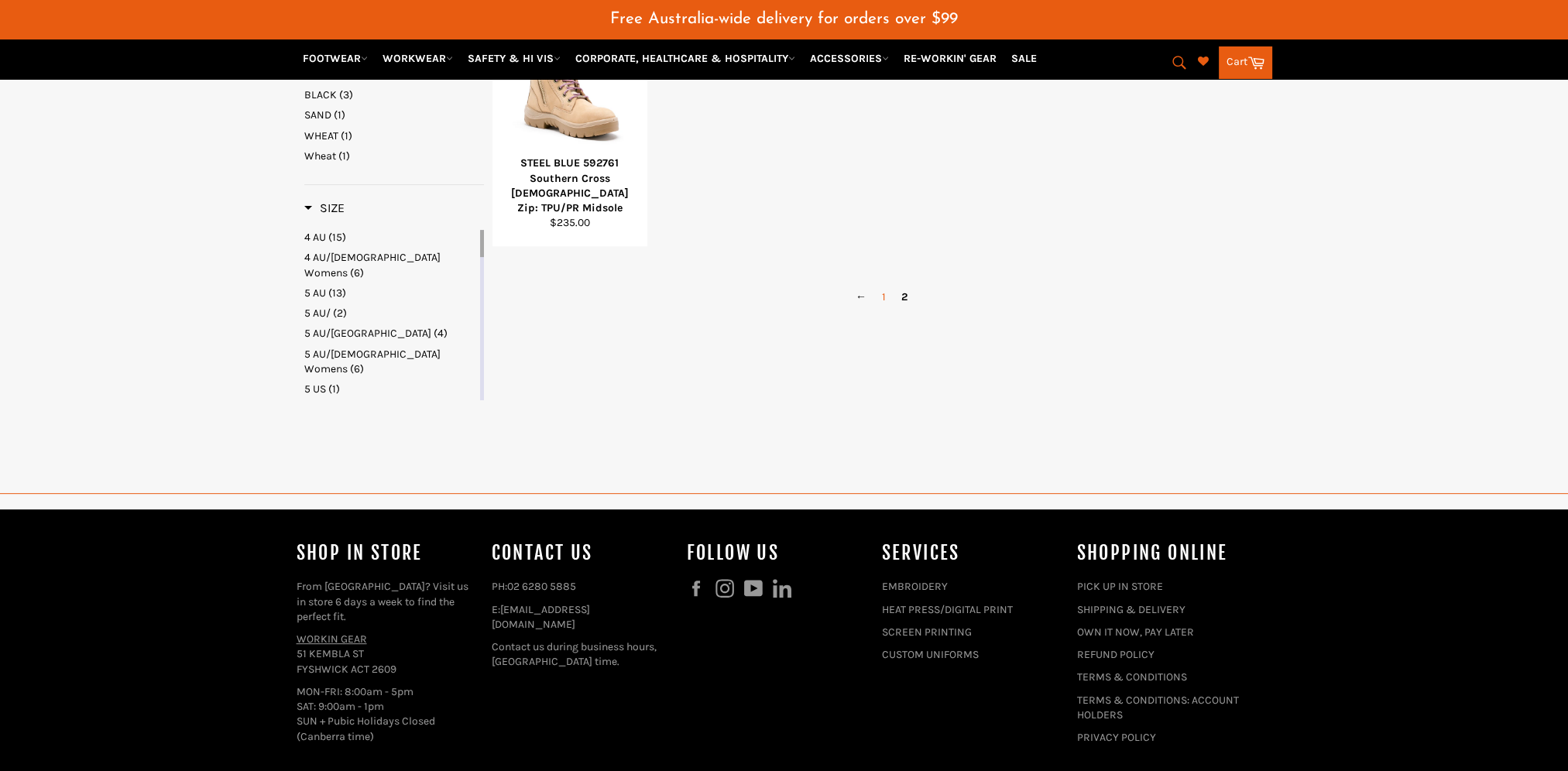
click at [877, 286] on link "1" at bounding box center [884, 297] width 19 height 23
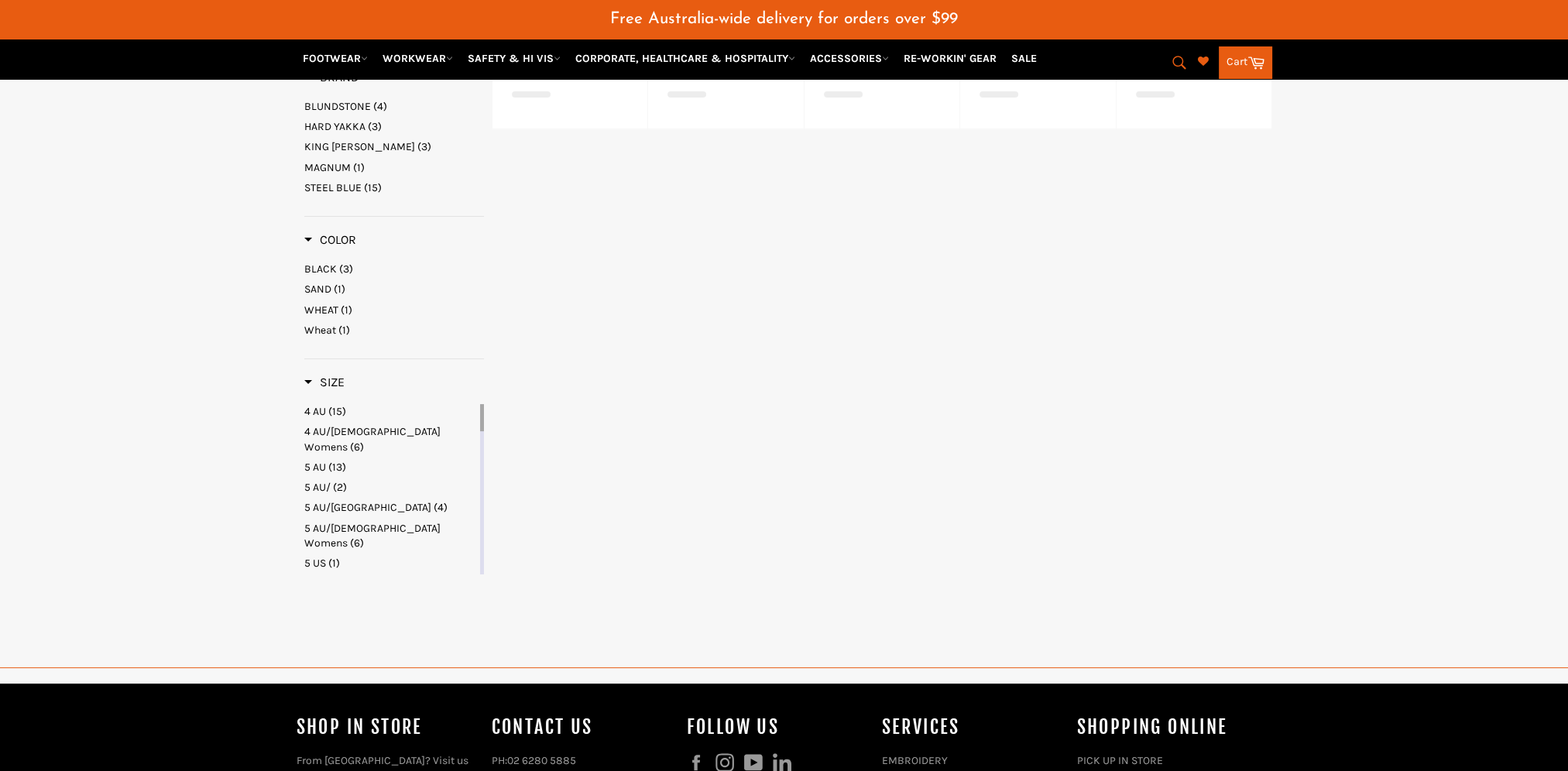
select select "**********"
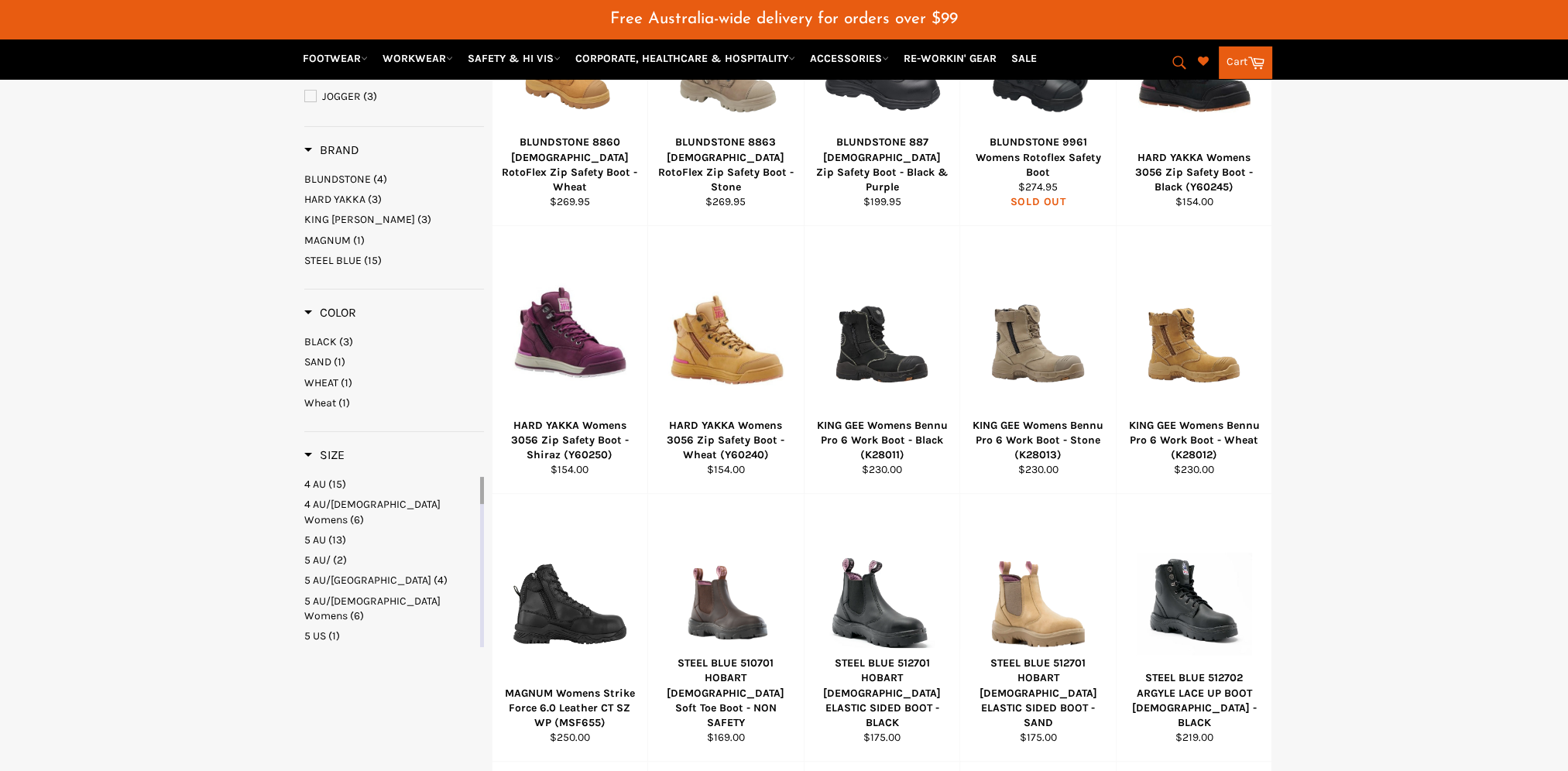
scroll to position [268, 0]
